Goal: Task Accomplishment & Management: Use online tool/utility

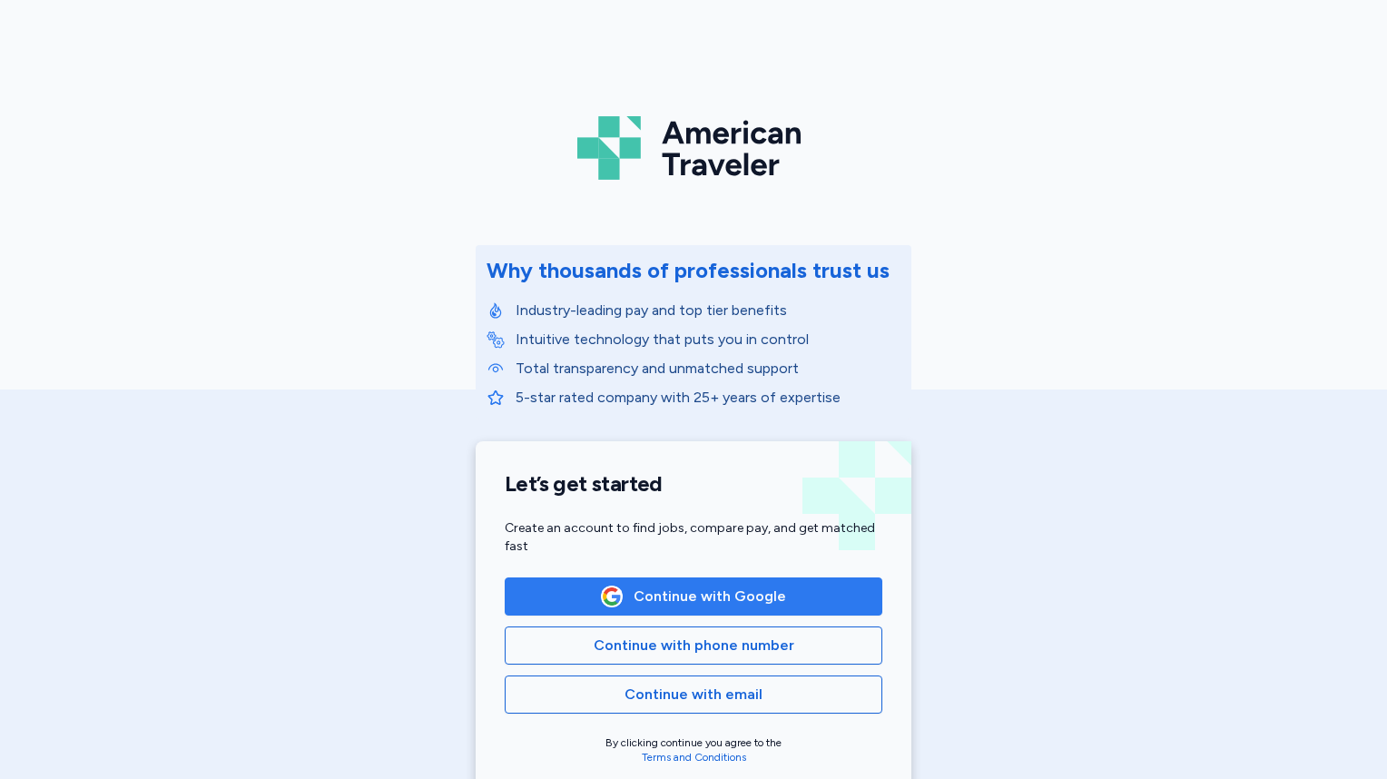
click at [782, 594] on span "Continue with Google" at bounding box center [693, 596] width 347 height 22
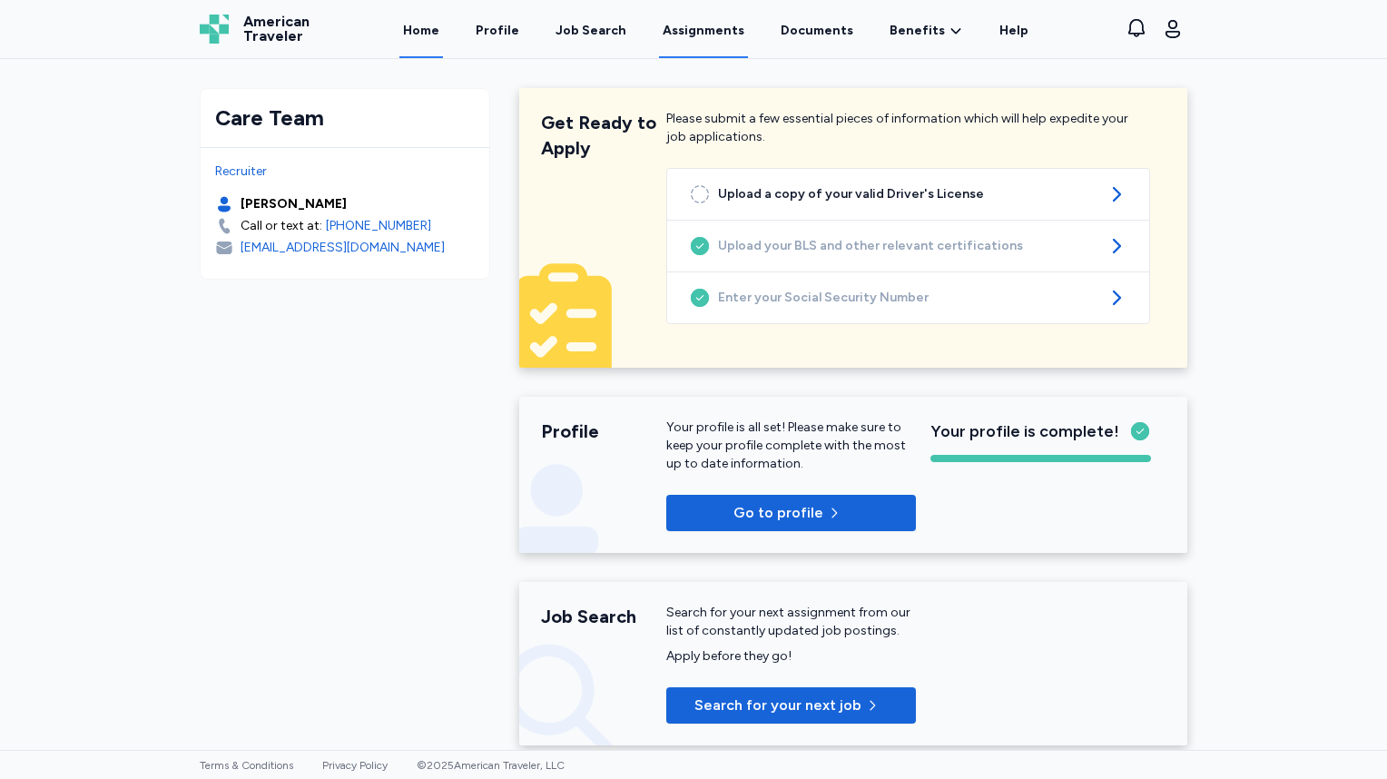
click at [724, 31] on link "Assignments" at bounding box center [703, 30] width 89 height 56
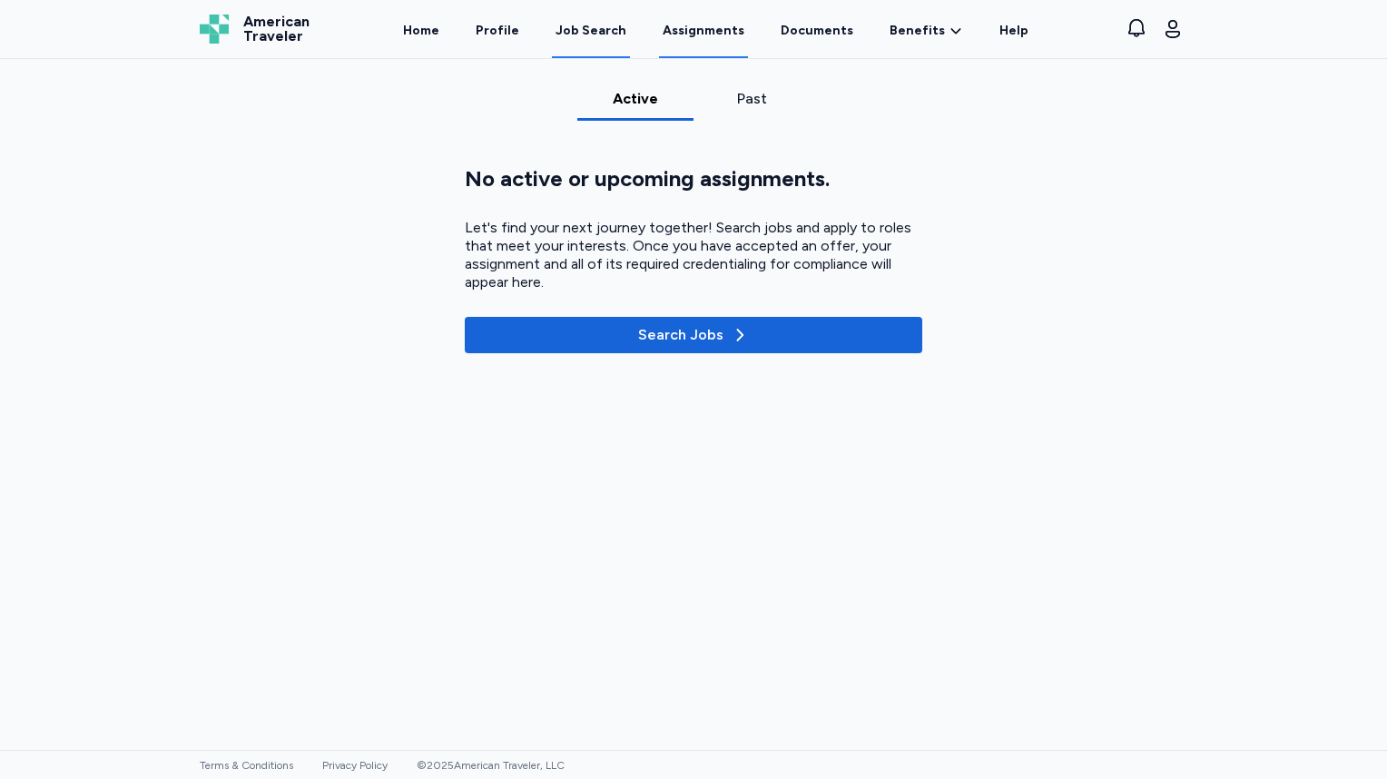
click at [576, 40] on link "Job Search" at bounding box center [591, 30] width 78 height 56
click at [592, 42] on link "Job Search" at bounding box center [591, 30] width 78 height 56
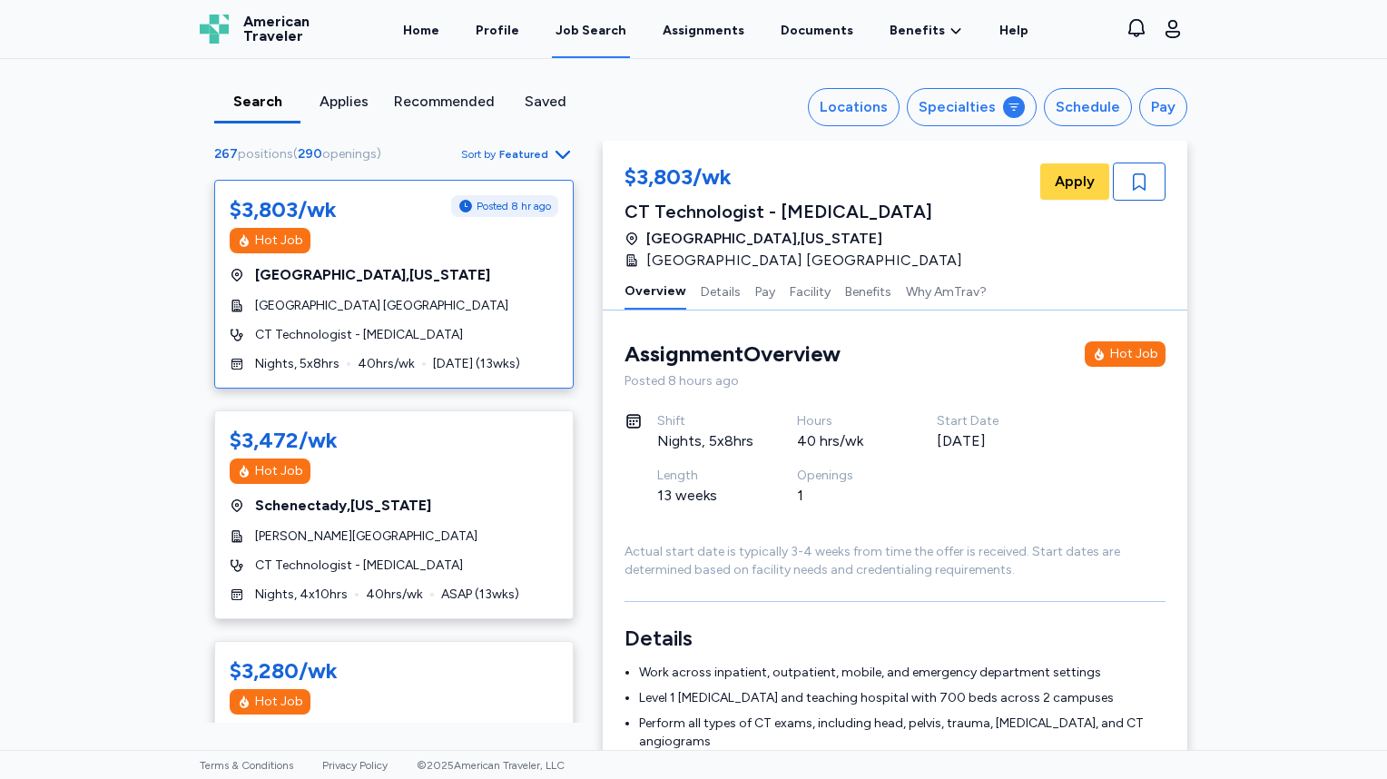
click at [535, 150] on span "Featured" at bounding box center [523, 154] width 49 height 15
click at [853, 106] on div "Locations" at bounding box center [853, 107] width 68 height 22
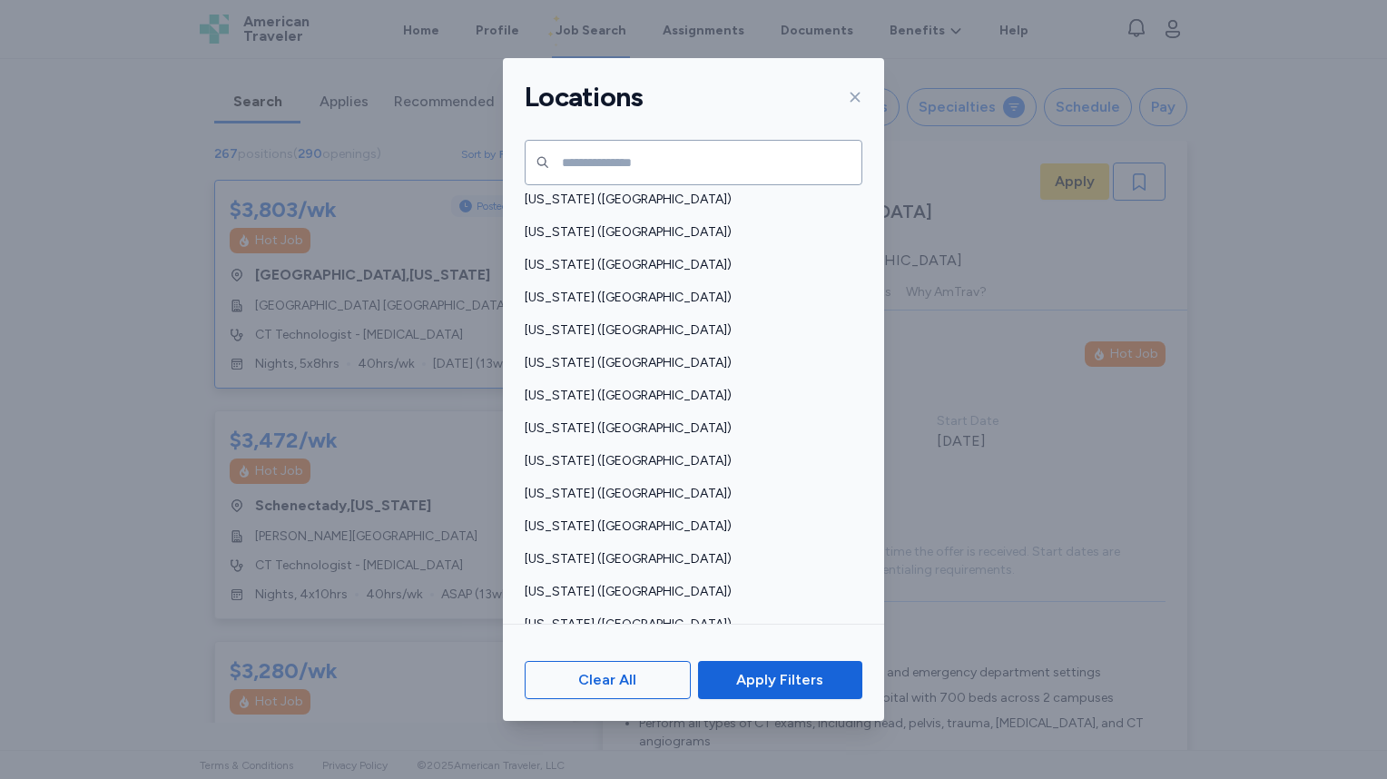
scroll to position [1089, 0]
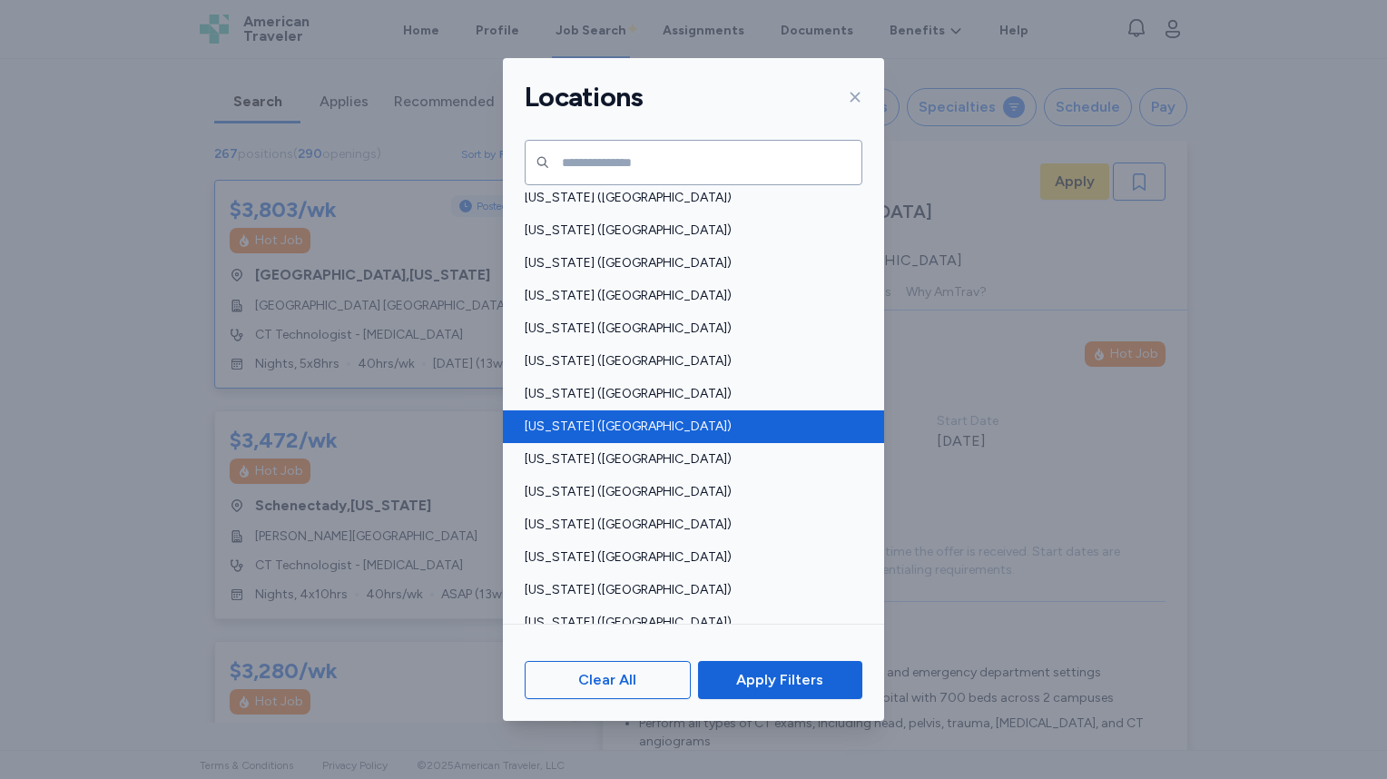
click at [638, 427] on span "[US_STATE] ([GEOGRAPHIC_DATA])" at bounding box center [688, 426] width 327 height 18
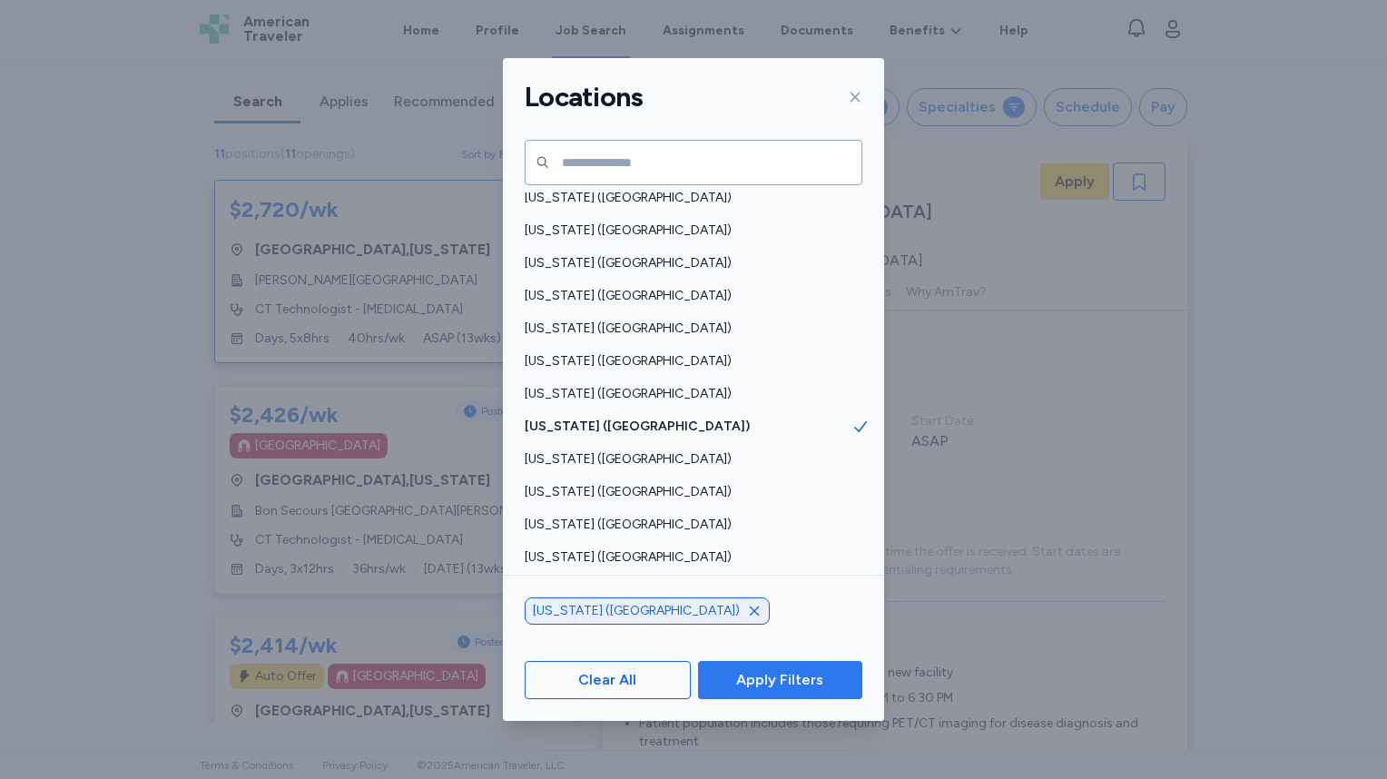
click at [795, 676] on span "Apply Filters" at bounding box center [779, 680] width 87 height 22
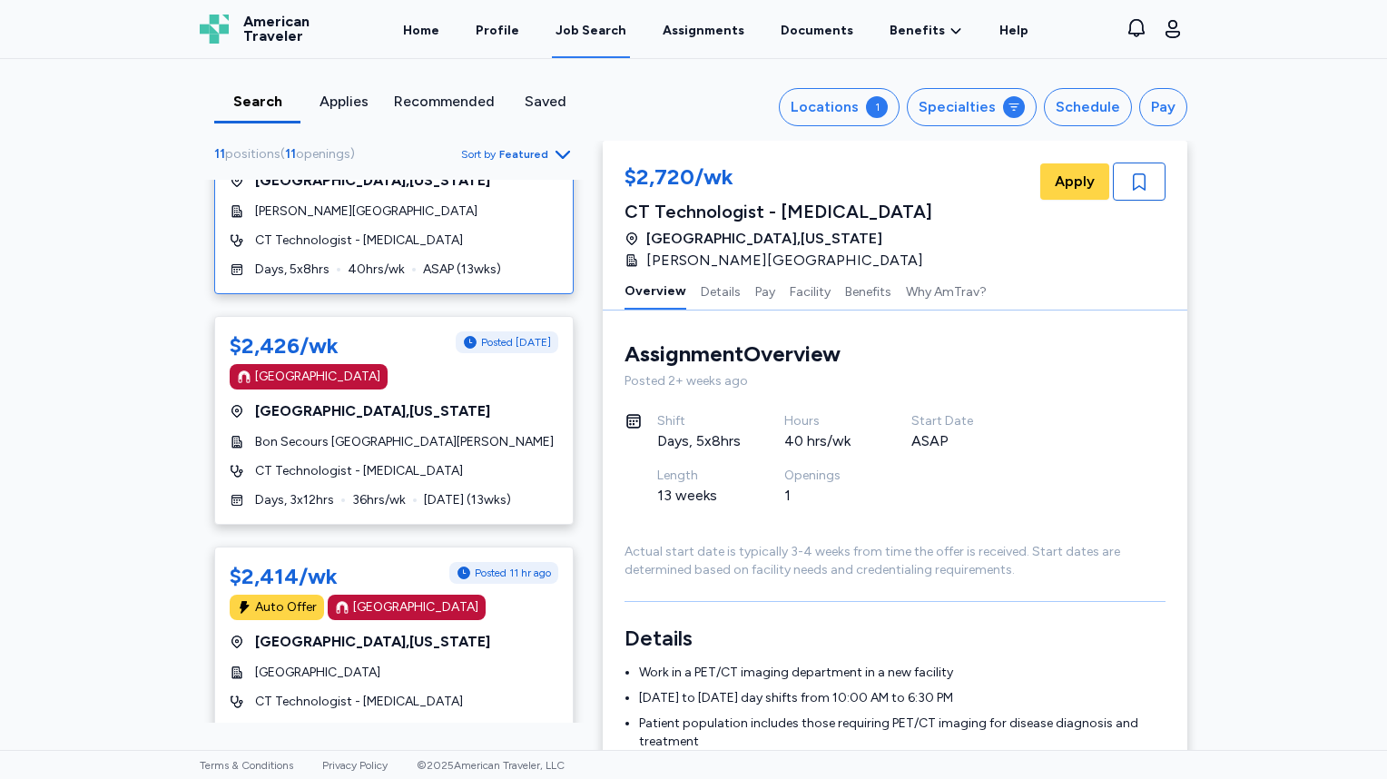
scroll to position [91, 0]
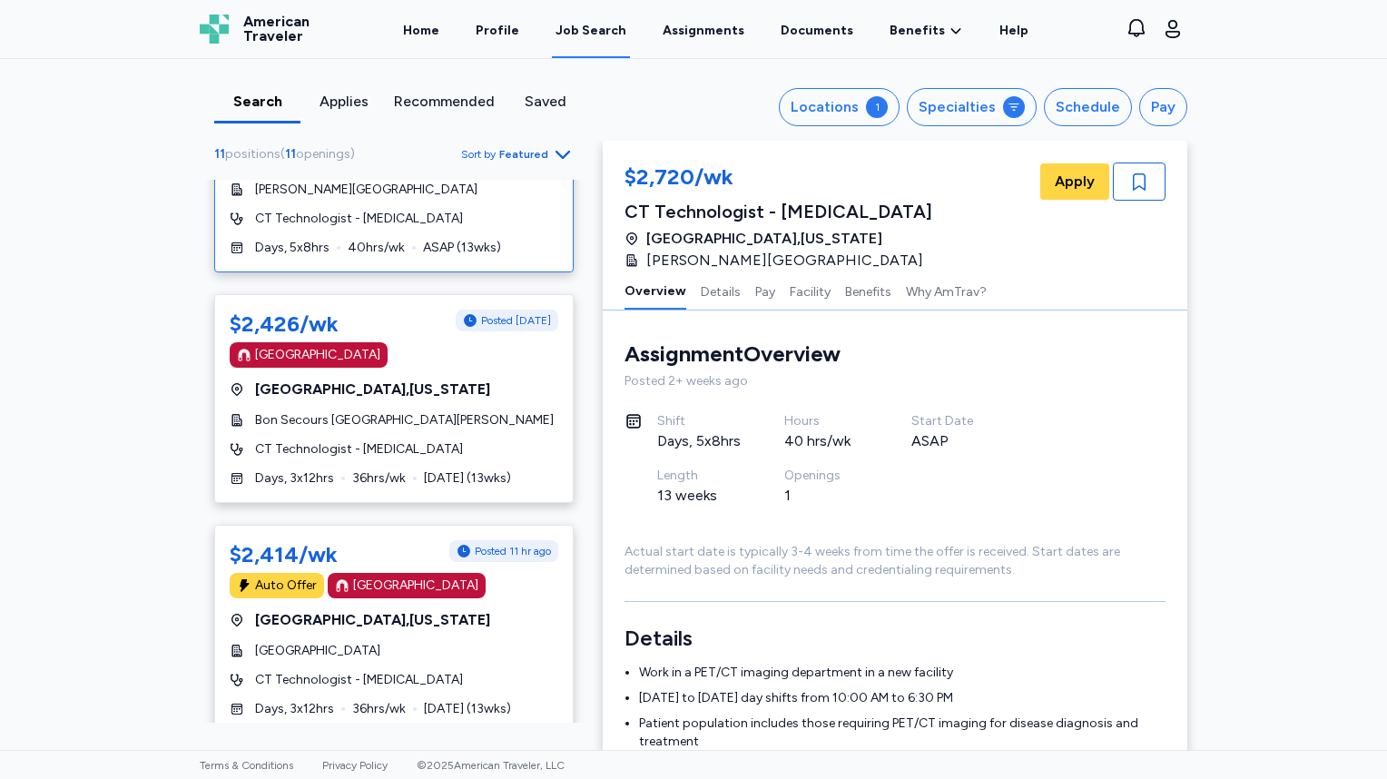
click at [357, 327] on div "$2,426/wk Posted [DATE]" at bounding box center [394, 323] width 329 height 29
